Goal: Task Accomplishment & Management: Manage account settings

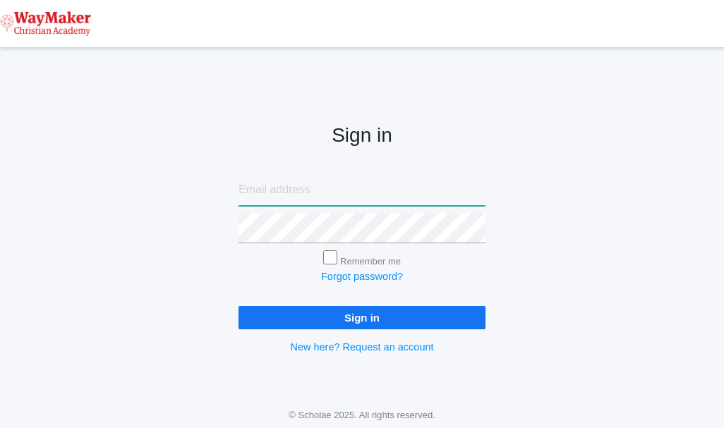
type input "cmarosz@waymakerchristian.com"
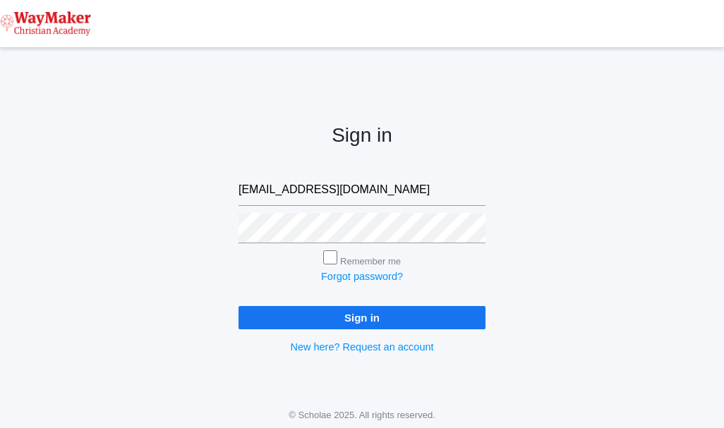
click at [365, 317] on input "Sign in" at bounding box center [362, 317] width 247 height 23
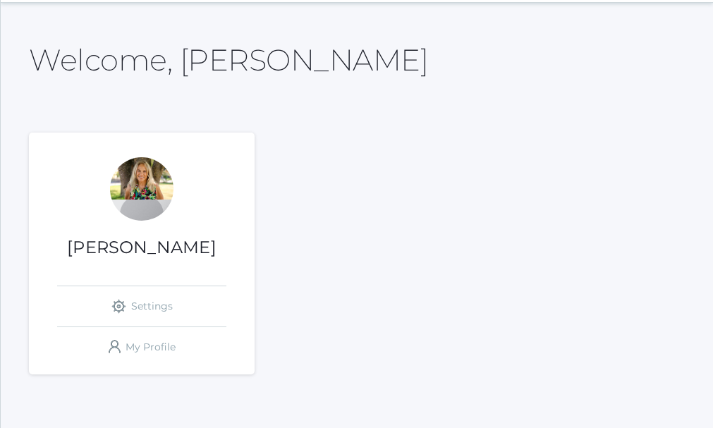
scroll to position [76, 0]
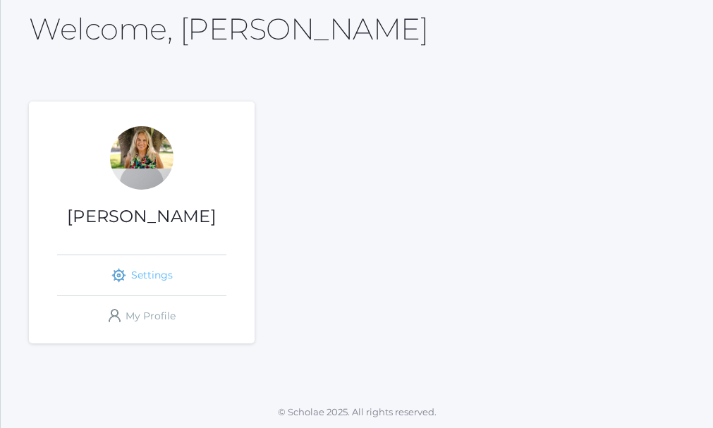
click at [159, 270] on link "icons/ui/navigation/settings Created with Sketch. Settings" at bounding box center [141, 275] width 169 height 40
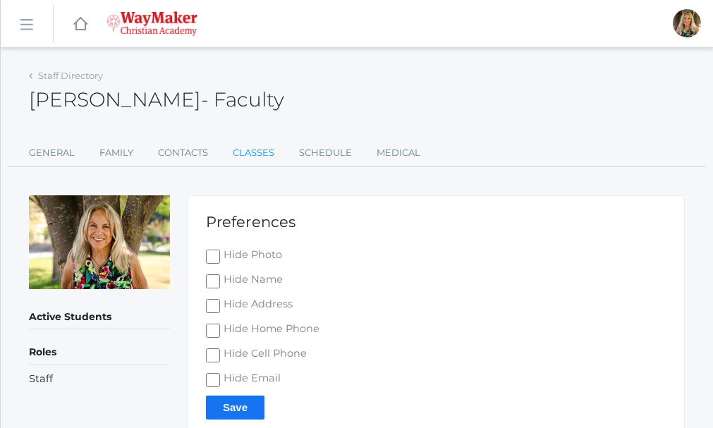
click at [264, 153] on link "Classes" at bounding box center [254, 153] width 42 height 28
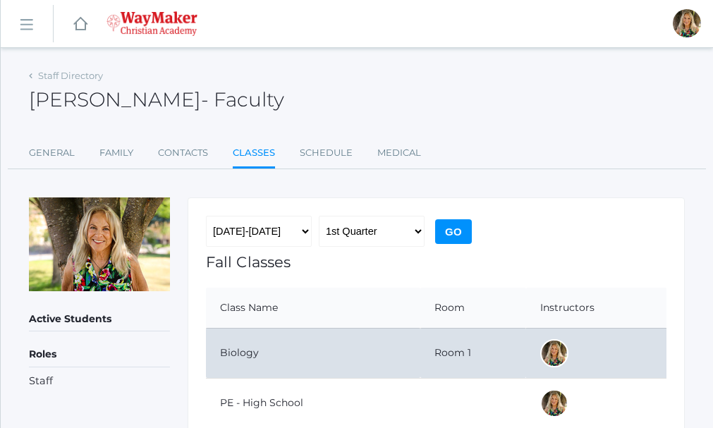
click at [299, 368] on td "Biology" at bounding box center [313, 353] width 215 height 50
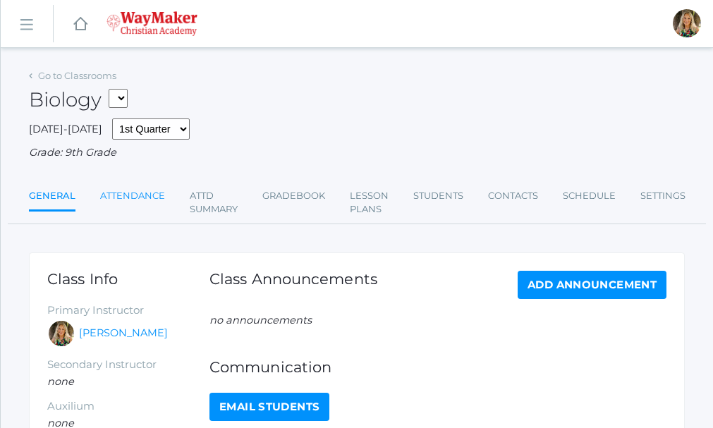
click at [148, 199] on link "Attendance" at bounding box center [132, 196] width 65 height 28
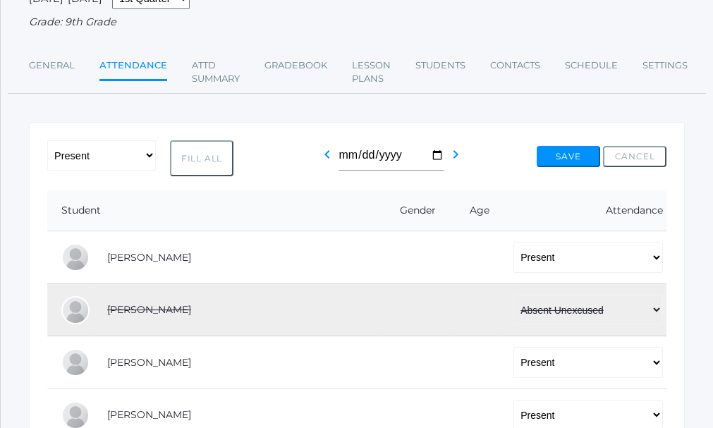
scroll to position [212, 0]
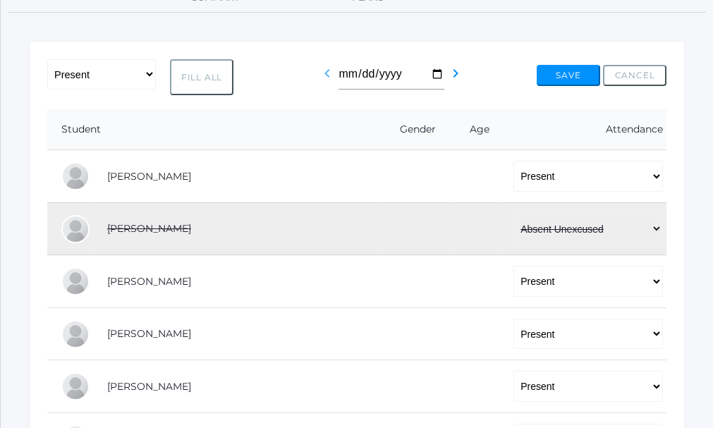
click at [327, 81] on icon "chevron_left" at bounding box center [327, 73] width 17 height 17
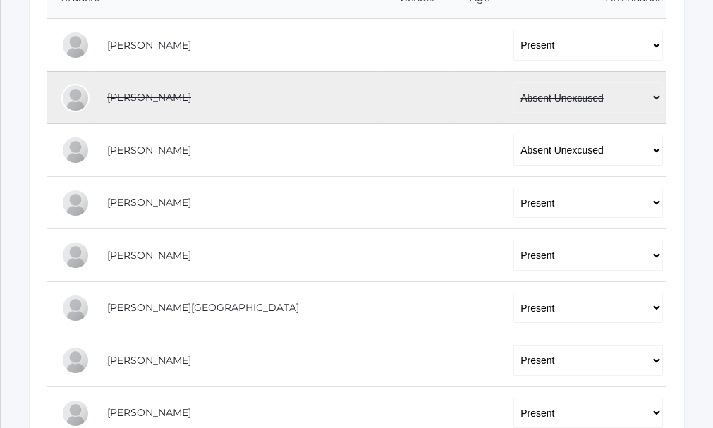
scroll to position [423, 0]
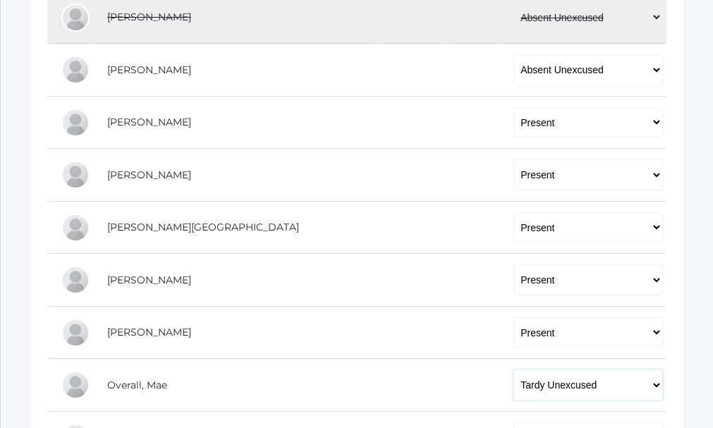
click at [531, 385] on select "-- Present Tardy Excused Tardy Unexcused Absent Excused Absent Unexcused" at bounding box center [589, 385] width 150 height 31
click at [514, 372] on select "-- Present Tardy Excused Tardy Unexcused Absent Excused Absent Unexcused" at bounding box center [589, 385] width 150 height 31
click at [514, 386] on select "-- Present Tardy Excused Tardy Unexcused Absent Excused Absent Unexcused" at bounding box center [589, 385] width 150 height 31
select select "TE"
click at [514, 372] on select "-- Present Tardy Excused Tardy Unexcused Absent Excused Absent Unexcused" at bounding box center [589, 385] width 150 height 31
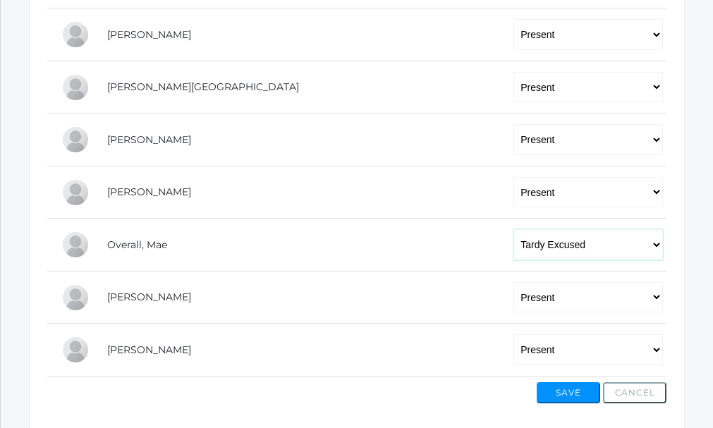
scroll to position [565, 0]
click at [566, 394] on button "Save" at bounding box center [569, 392] width 64 height 21
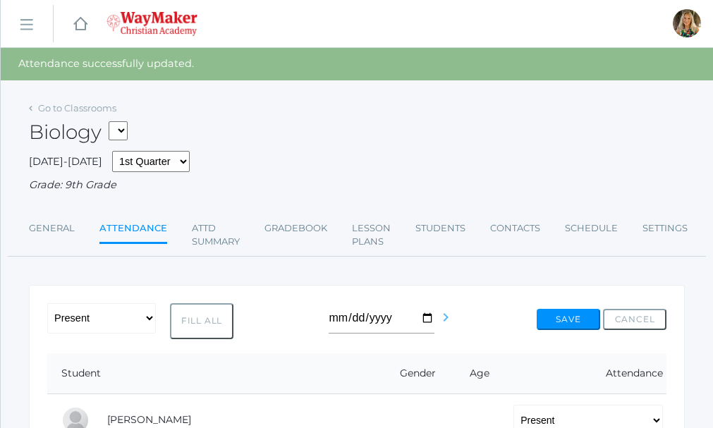
click at [445, 317] on icon "chevron_right" at bounding box center [446, 317] width 17 height 17
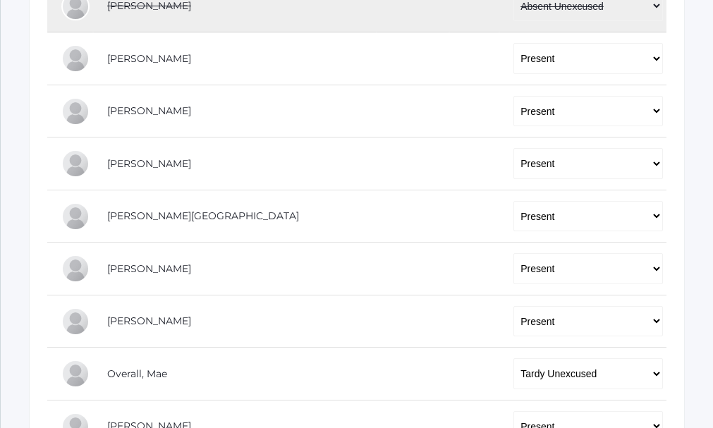
scroll to position [494, 0]
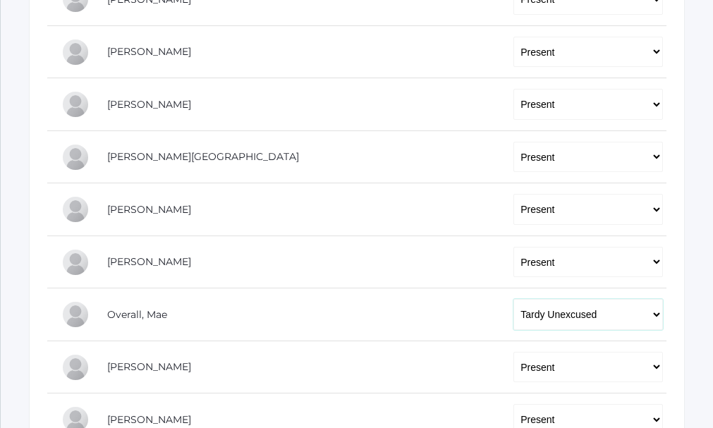
click at [653, 314] on select "-- Present Tardy Excused Tardy Unexcused Absent Excused Absent Unexcused" at bounding box center [589, 314] width 150 height 31
select select "P"
click at [514, 301] on select "-- Present Tardy Excused Tardy Unexcused Absent Excused Absent Unexcused" at bounding box center [589, 314] width 150 height 31
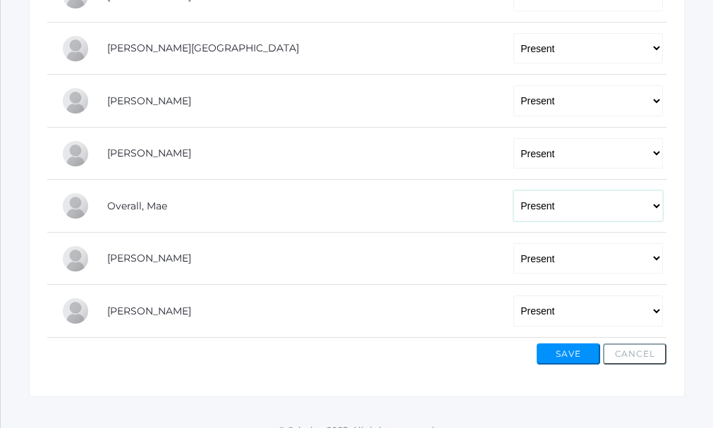
scroll to position [623, 0]
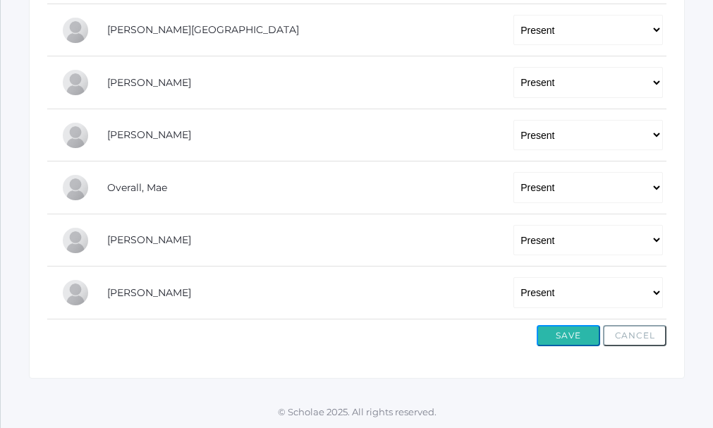
click at [559, 332] on button "Save" at bounding box center [569, 335] width 64 height 21
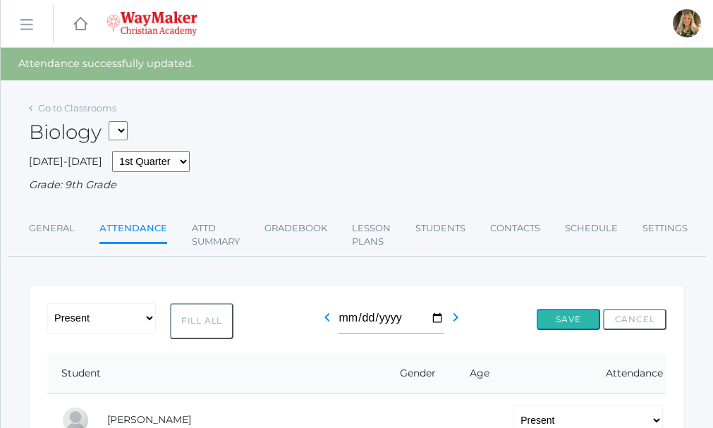
click at [558, 318] on button "Save" at bounding box center [569, 319] width 64 height 21
